Goal: Task Accomplishment & Management: Manage account settings

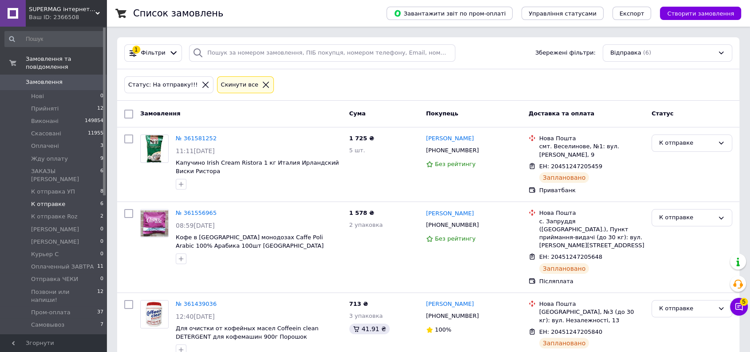
drag, startPoint x: 186, startPoint y: 140, endPoint x: 201, endPoint y: 99, distance: 43.2
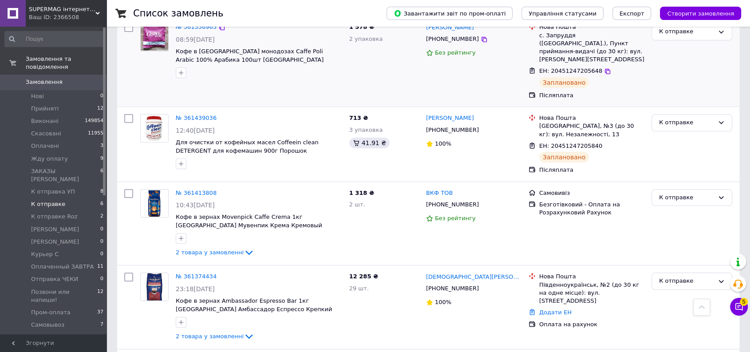
scroll to position [111, 0]
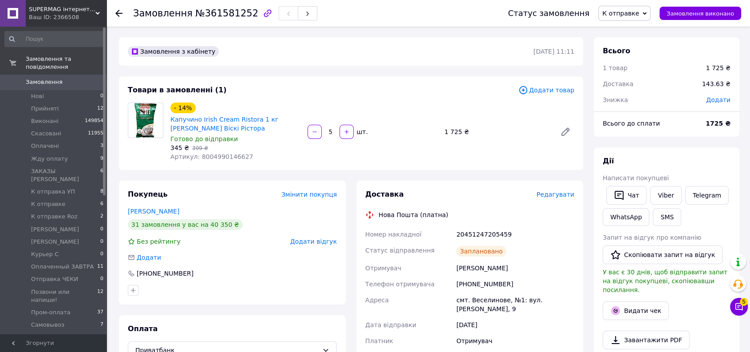
click at [631, 6] on span "К отправке" at bounding box center [624, 13] width 52 height 15
click at [635, 89] on li "Упакован" at bounding box center [639, 87] width 83 height 13
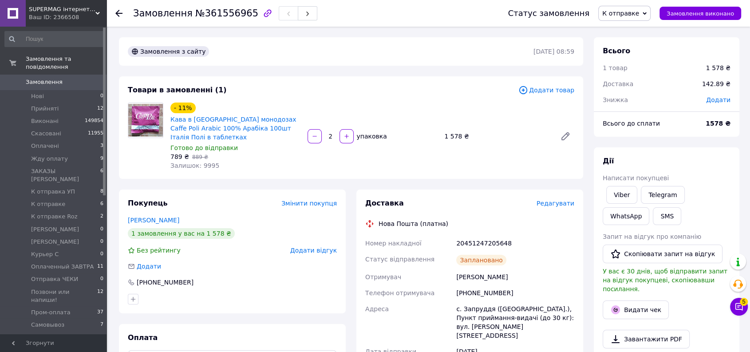
click at [635, 18] on span "К отправке" at bounding box center [624, 13] width 52 height 15
click at [628, 91] on li "Упакован" at bounding box center [639, 87] width 83 height 13
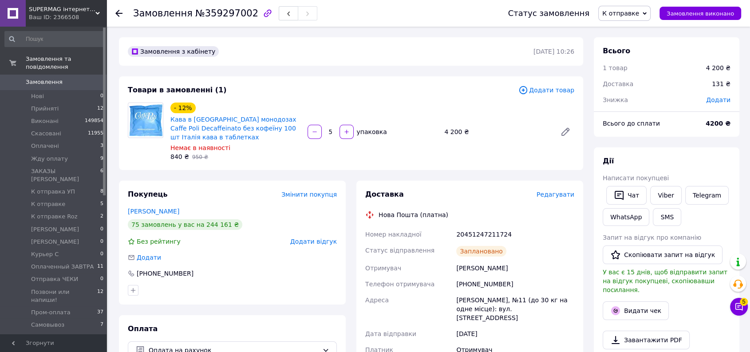
click at [639, 13] on span "К отправке" at bounding box center [620, 13] width 37 height 7
click at [630, 84] on li "Упакован" at bounding box center [639, 87] width 83 height 13
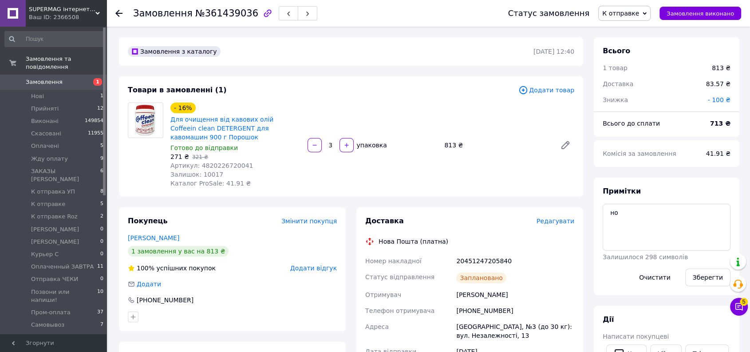
click at [628, 15] on span "К отправке" at bounding box center [620, 13] width 37 height 7
click at [637, 82] on li "Упакован" at bounding box center [639, 87] width 83 height 13
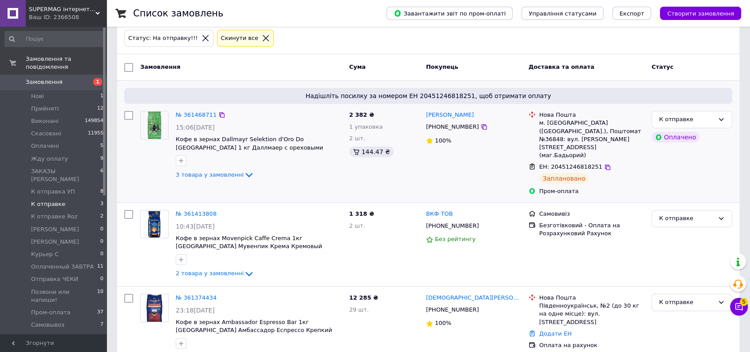
scroll to position [59, 0]
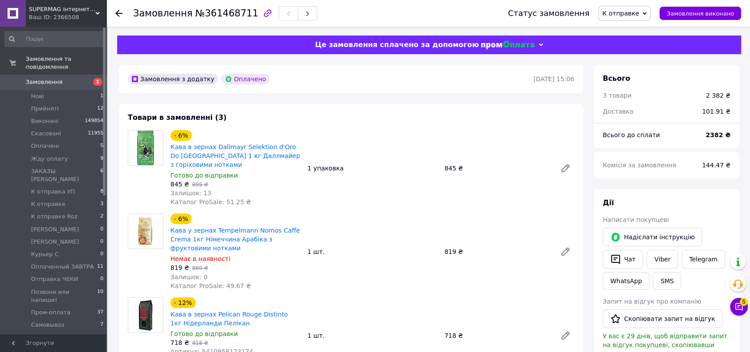
click at [635, 10] on span "К отправке" at bounding box center [620, 13] width 37 height 7
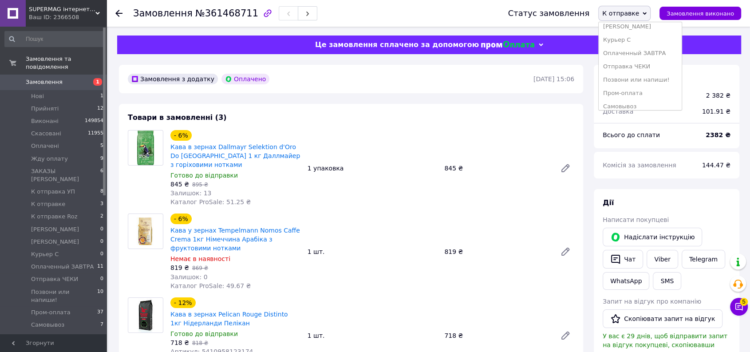
scroll to position [156, 0]
click at [632, 91] on li "Упакован" at bounding box center [639, 87] width 83 height 13
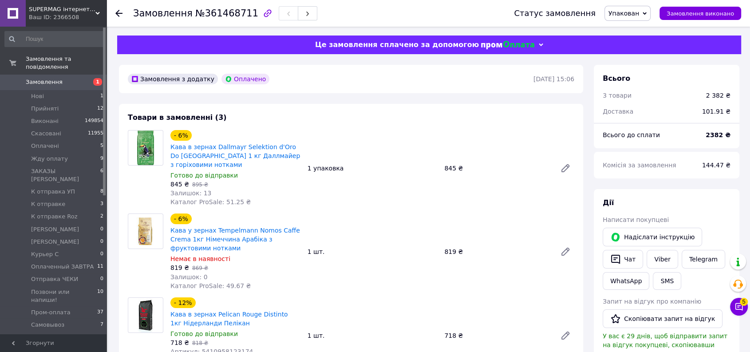
scroll to position [345, 0]
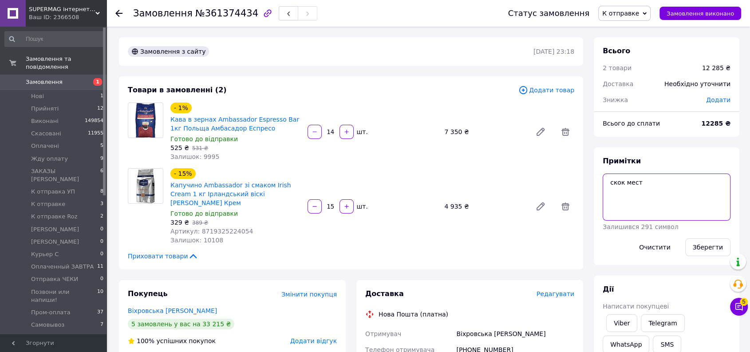
click at [652, 193] on textarea "скок мест" at bounding box center [666, 196] width 128 height 47
type textarea "скок мест 1"
click at [720, 244] on button "Зберегти" at bounding box center [707, 247] width 45 height 18
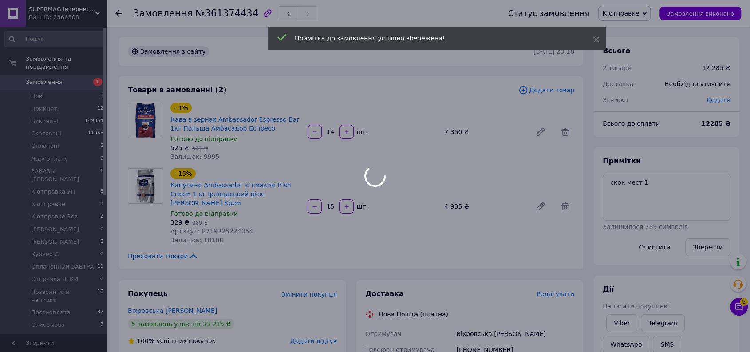
drag, startPoint x: 659, startPoint y: 239, endPoint x: 230, endPoint y: -7, distance: 495.2
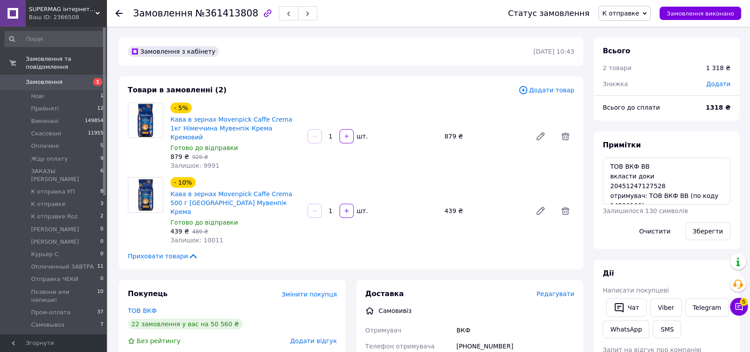
click at [632, 15] on span "К отправке" at bounding box center [620, 13] width 37 height 7
click at [643, 88] on li "Упакован" at bounding box center [639, 87] width 83 height 13
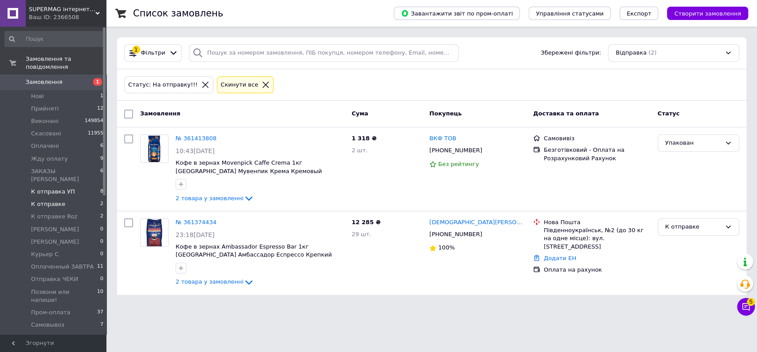
click at [52, 188] on span "К отправка УП" at bounding box center [53, 192] width 44 height 8
